Goal: Task Accomplishment & Management: Manage account settings

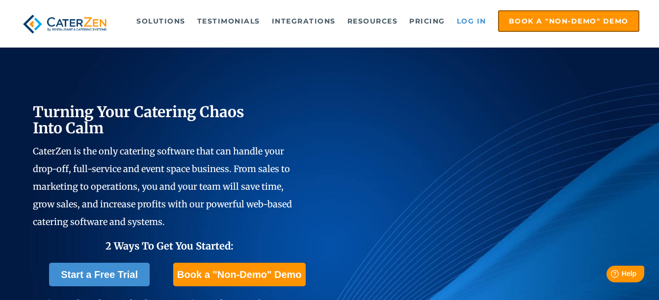
click at [477, 20] on link "Log in" at bounding box center [471, 21] width 39 height 20
click at [479, 20] on link "Log in" at bounding box center [471, 21] width 39 height 20
click at [478, 20] on link "Log in" at bounding box center [471, 21] width 39 height 20
click at [475, 20] on link "Log in" at bounding box center [471, 21] width 39 height 20
click at [478, 17] on link "Log in" at bounding box center [471, 21] width 39 height 20
